Goal: Transaction & Acquisition: Purchase product/service

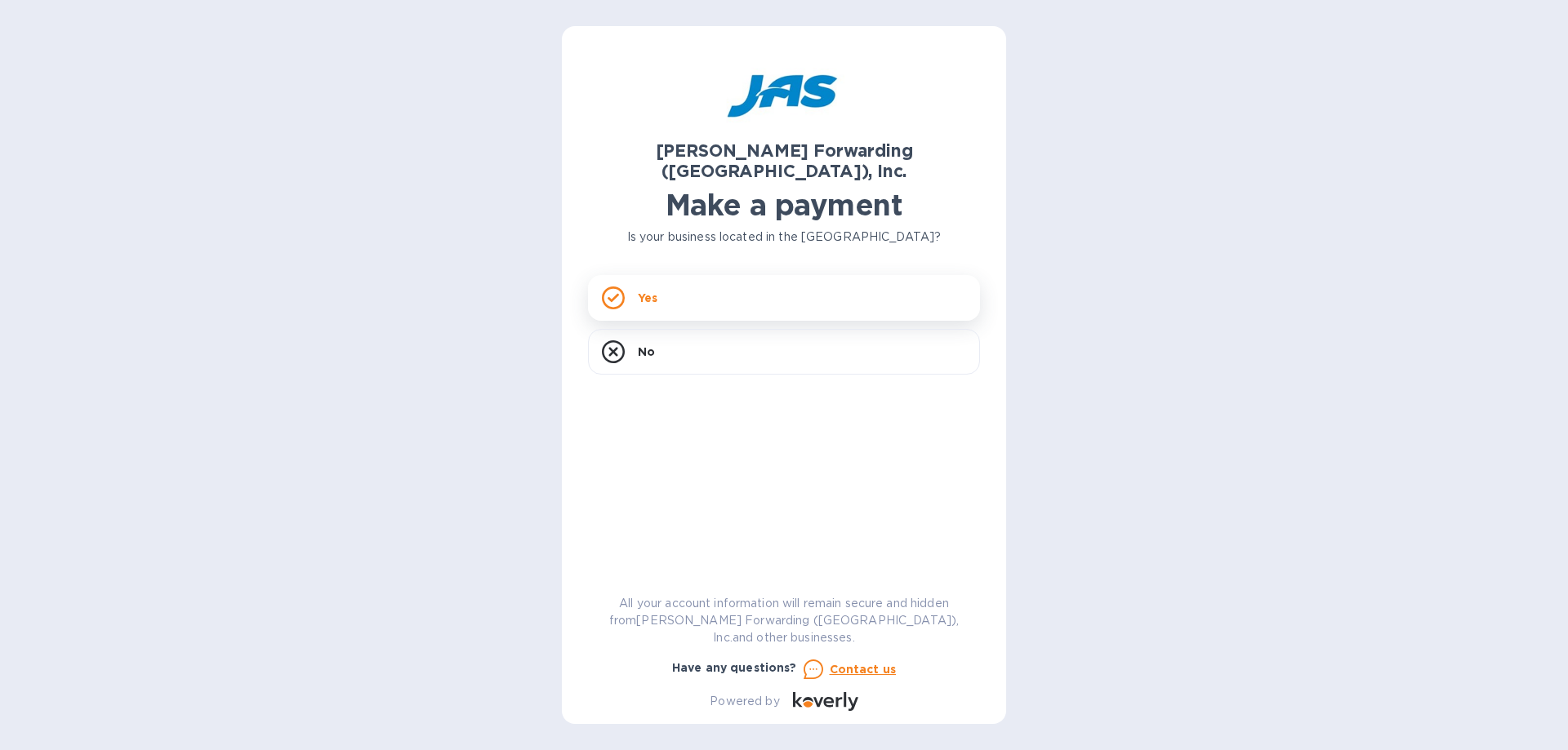
click at [707, 284] on div "Yes" at bounding box center [784, 297] width 392 height 46
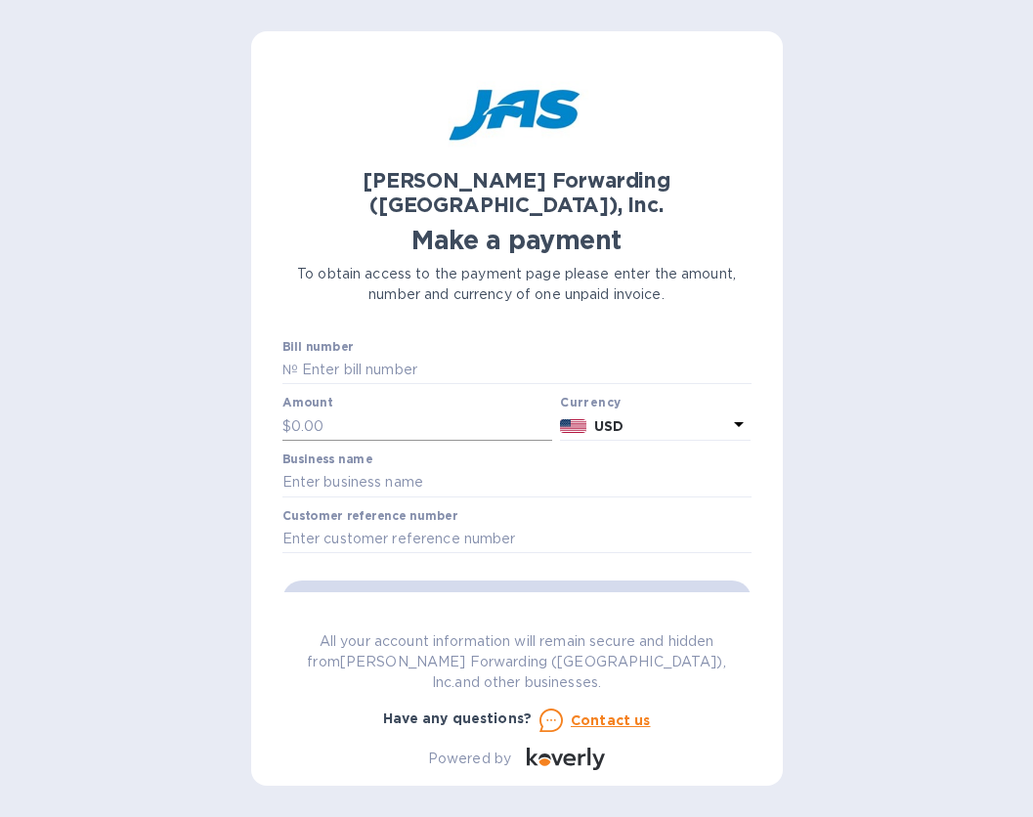
click at [350, 411] on input "text" at bounding box center [422, 425] width 262 height 29
type input "380.00"
click at [400, 468] on input "text" at bounding box center [516, 482] width 469 height 29
type input "Baycor I"
click at [337, 356] on input "text" at bounding box center [525, 370] width 454 height 29
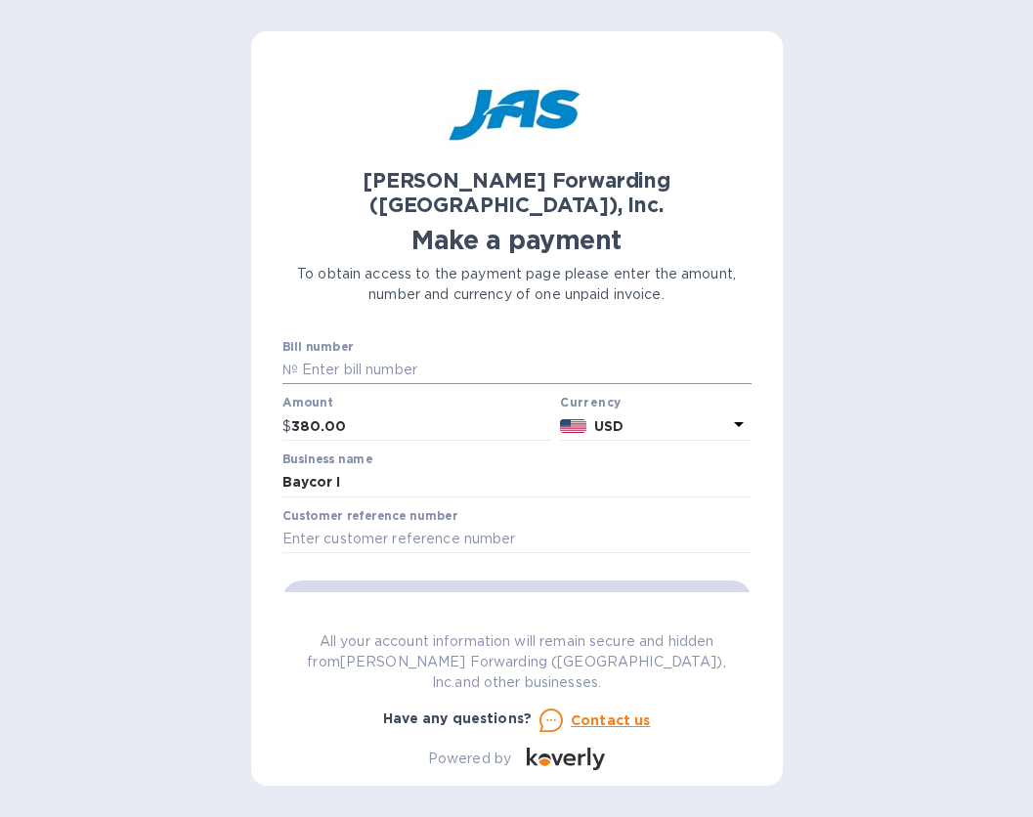
click at [356, 356] on input "text" at bounding box center [525, 370] width 454 height 29
paste input "HGC503393206"
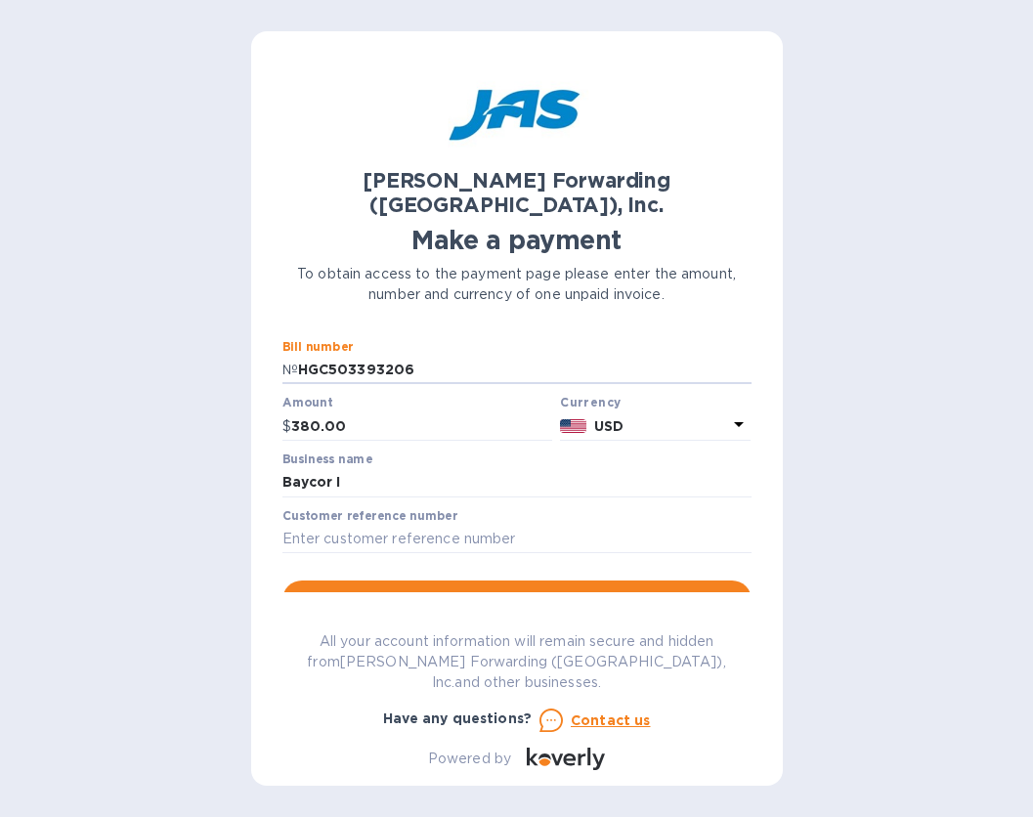
type input "HGC503393206"
click at [343, 468] on input "Baycor I" at bounding box center [516, 482] width 469 height 29
type input "Baycor International"
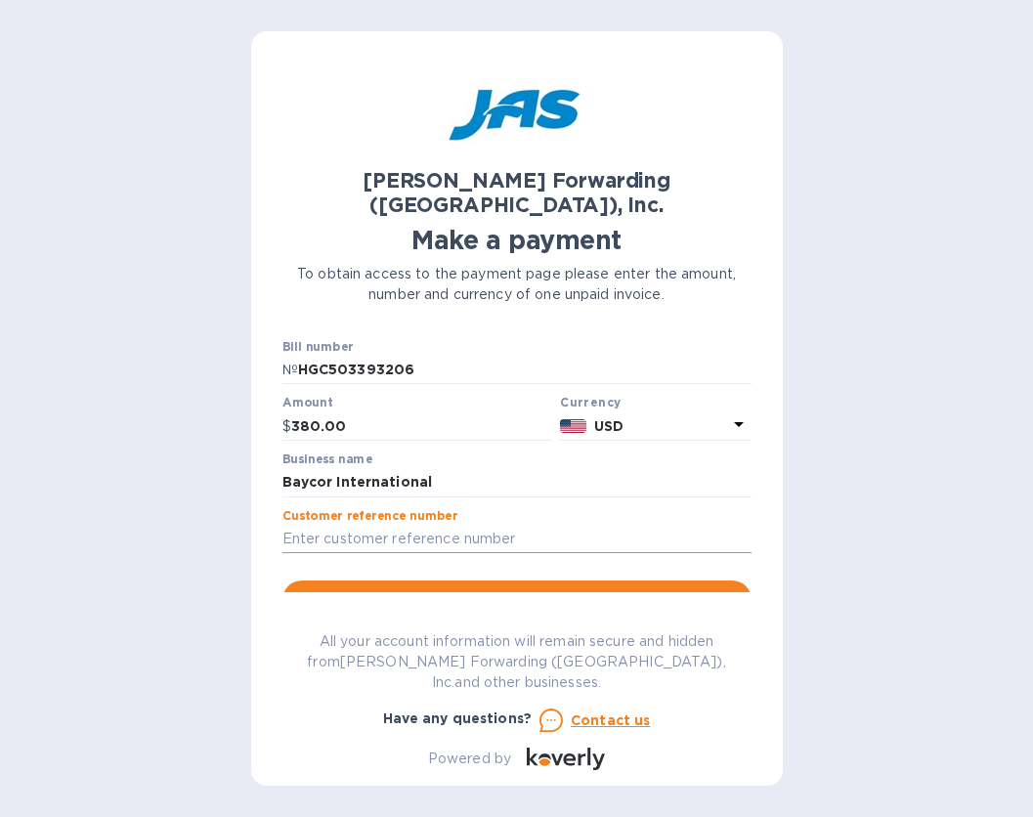
click at [336, 525] on input "text" at bounding box center [516, 539] width 469 height 29
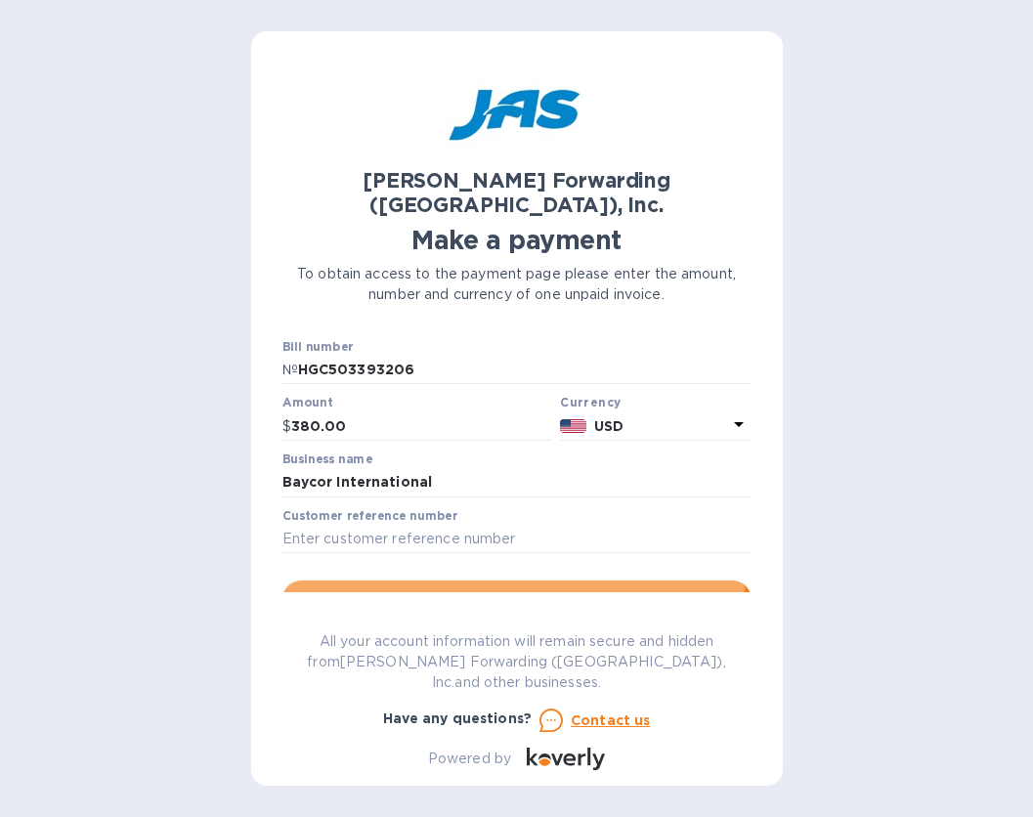
click at [473, 588] on span "Go to payment page" at bounding box center [517, 599] width 438 height 23
